Goal: Navigation & Orientation: Find specific page/section

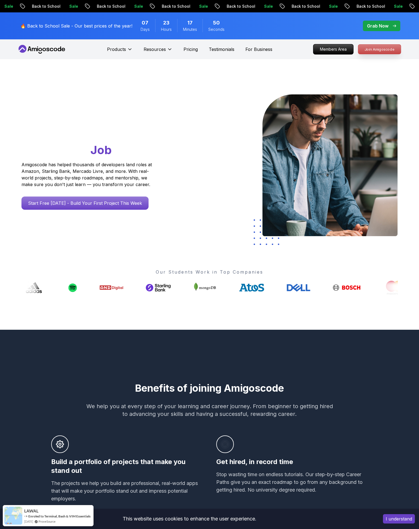
click at [379, 49] on p "Join Amigoscode" at bounding box center [379, 49] width 43 height 9
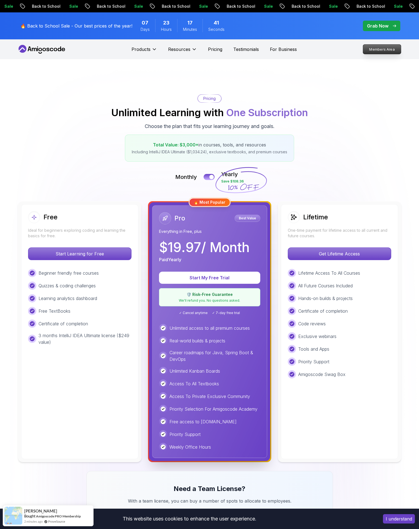
click at [379, 49] on p "Members Area" at bounding box center [382, 49] width 38 height 9
